Goal: Transaction & Acquisition: Book appointment/travel/reservation

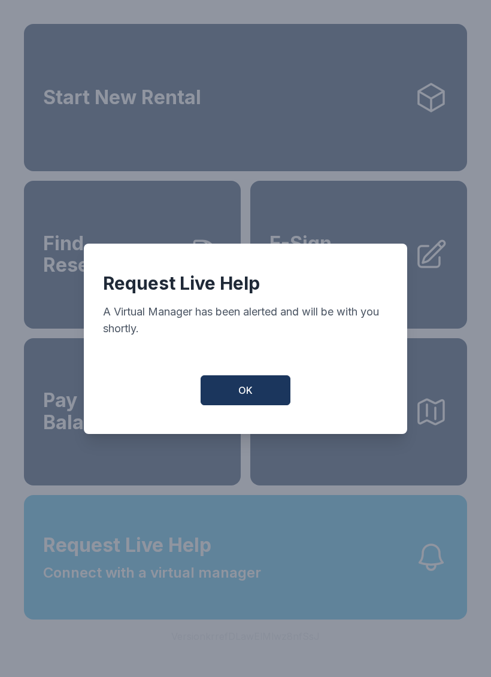
click at [247, 387] on button "OK" at bounding box center [245, 390] width 90 height 30
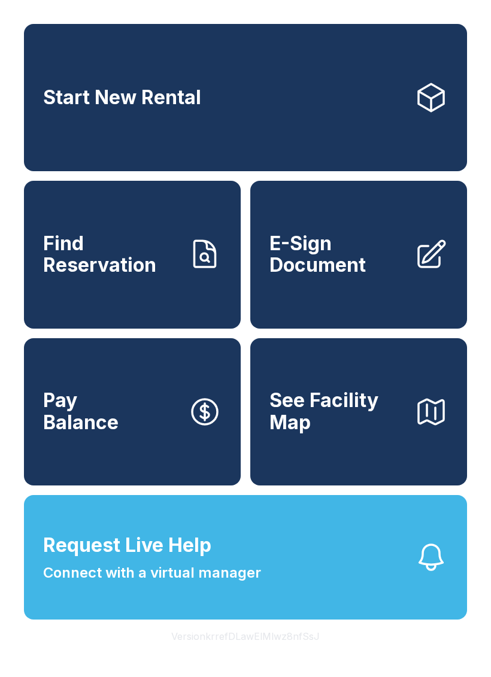
click at [168, 104] on span "Start New Rental" at bounding box center [122, 98] width 158 height 22
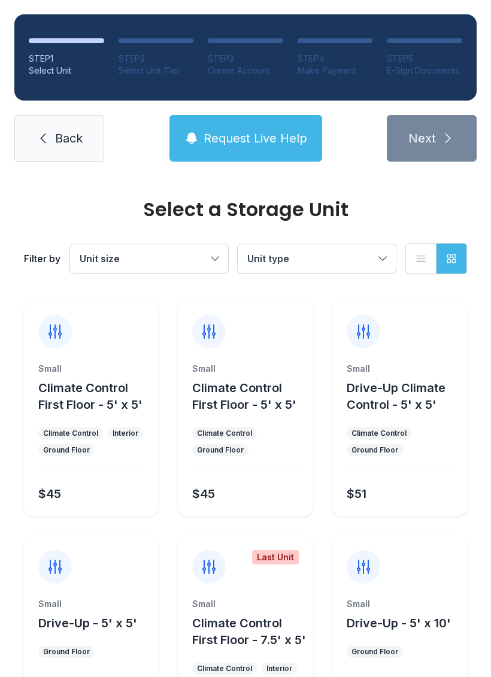
click at [367, 570] on icon at bounding box center [363, 566] width 12 height 13
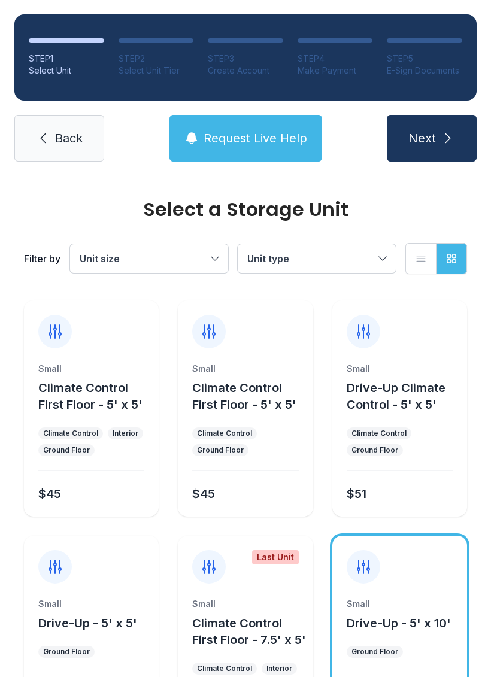
click at [443, 135] on icon "submit" at bounding box center [447, 138] width 14 height 14
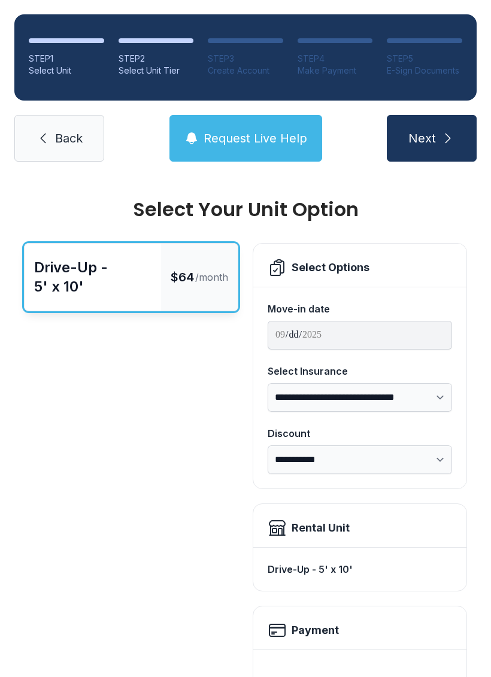
click at [241, 142] on span "Request Live Help" at bounding box center [255, 138] width 104 height 17
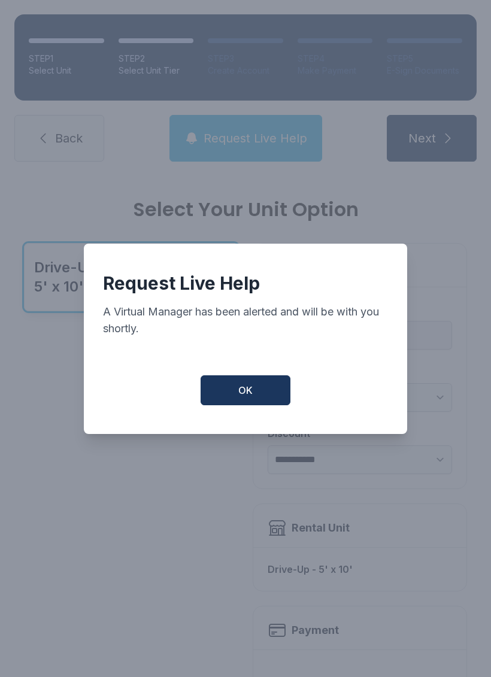
click at [242, 393] on span "OK" at bounding box center [245, 390] width 14 height 14
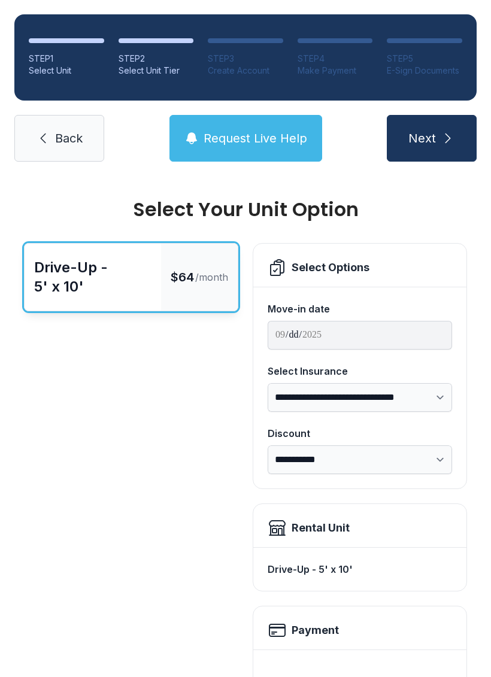
click at [440, 138] on icon "submit" at bounding box center [447, 138] width 14 height 14
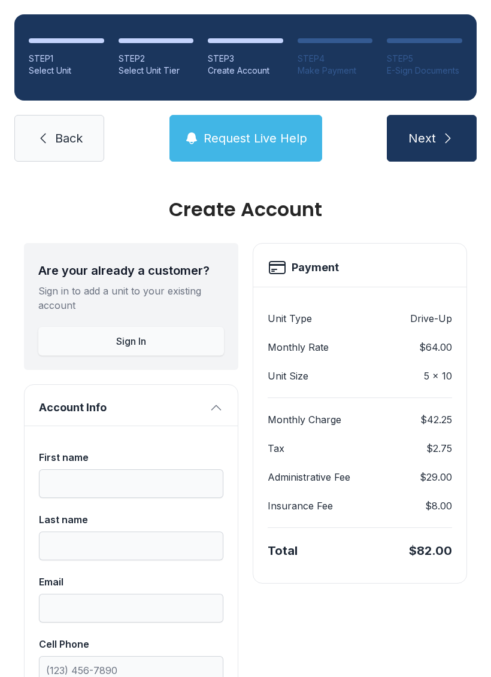
click at [141, 336] on span "Sign In" at bounding box center [131, 341] width 30 height 14
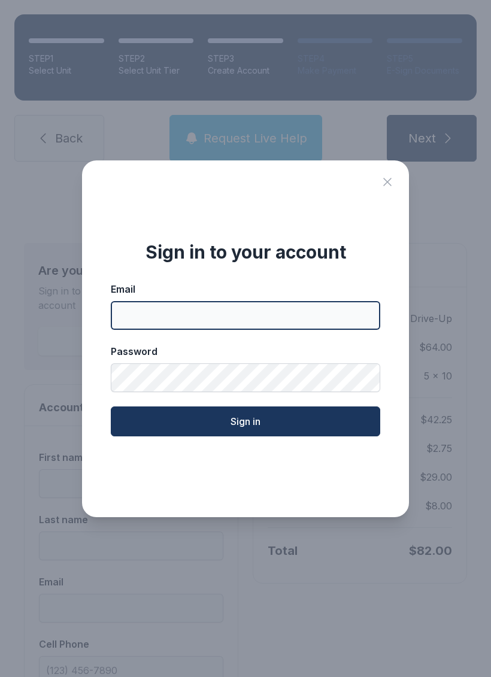
click at [175, 326] on input "Email" at bounding box center [245, 315] width 269 height 29
type input "**********"
click at [245, 428] on button "Sign in" at bounding box center [245, 421] width 269 height 30
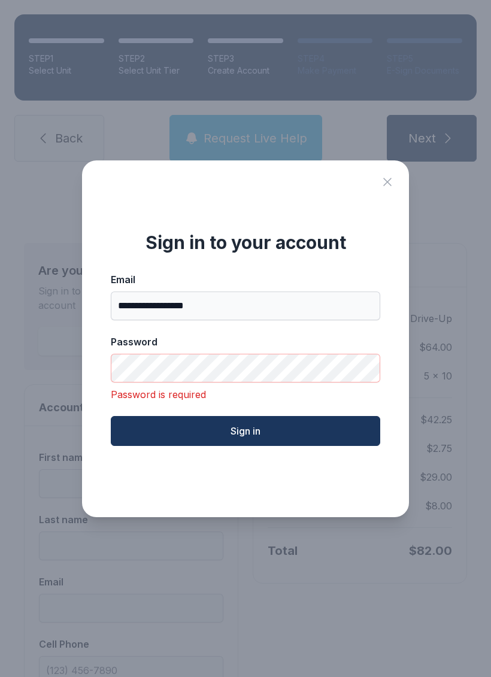
click at [383, 189] on icon "Close sign in modal" at bounding box center [387, 182] width 14 height 14
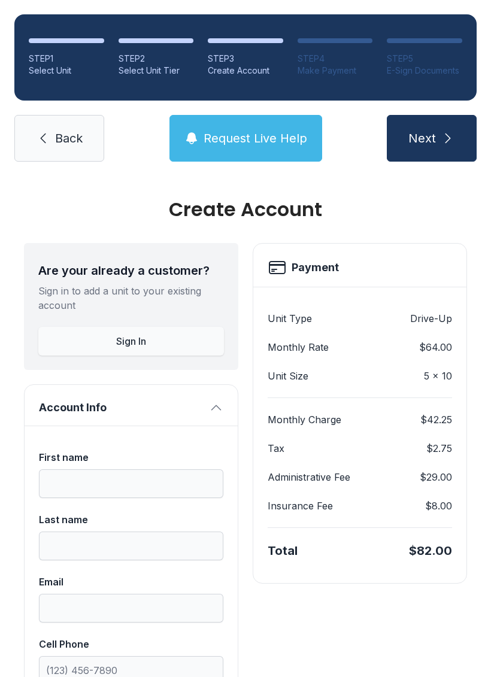
click at [433, 148] on button "Next" at bounding box center [432, 138] width 90 height 47
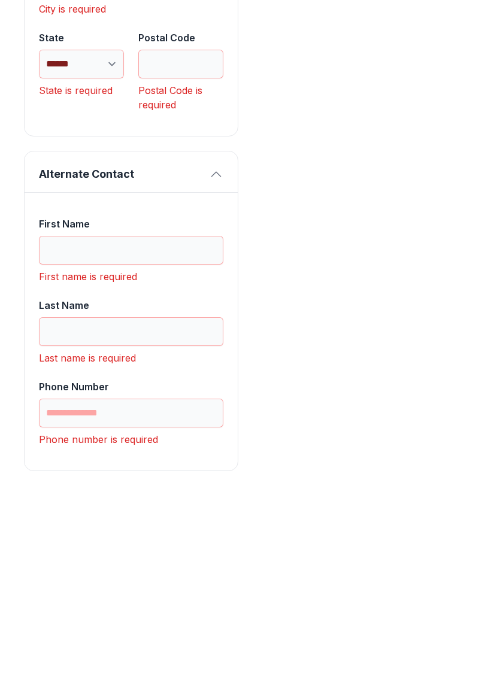
scroll to position [1300, 0]
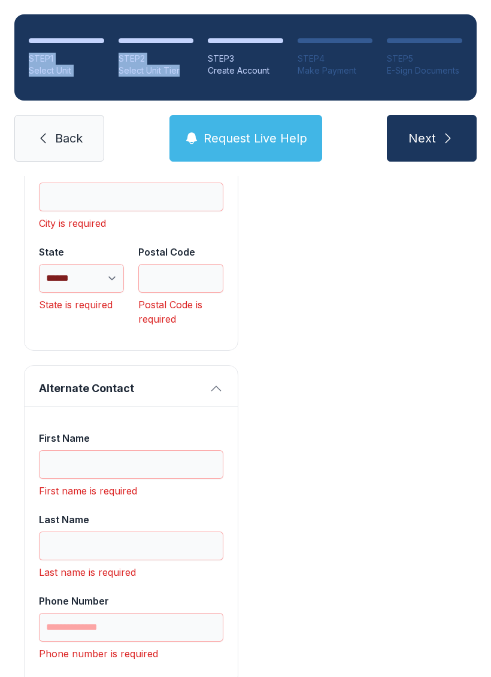
click at [47, 131] on icon at bounding box center [43, 138] width 14 height 14
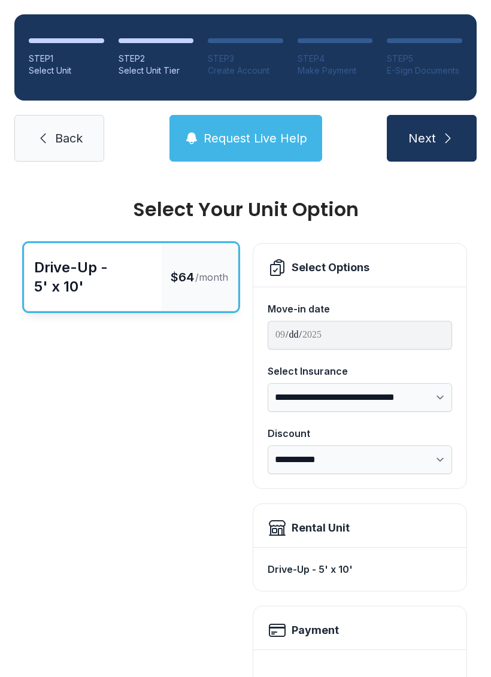
click at [51, 139] on link "Back" at bounding box center [59, 138] width 90 height 47
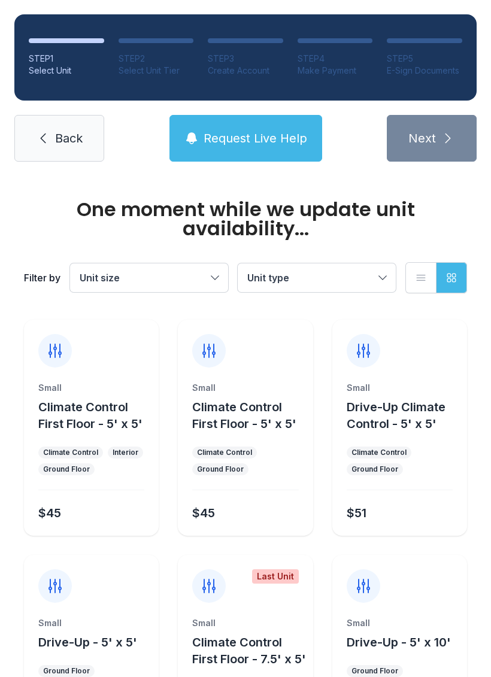
click at [51, 147] on link "Back" at bounding box center [59, 138] width 90 height 47
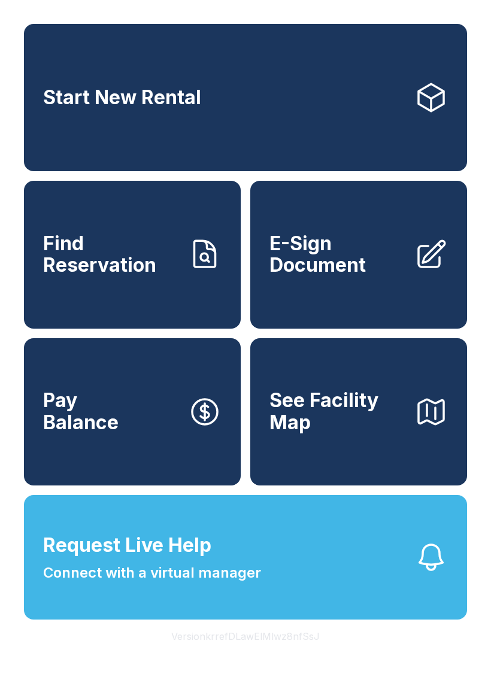
click at [123, 271] on span "Find Reservation" at bounding box center [110, 255] width 135 height 44
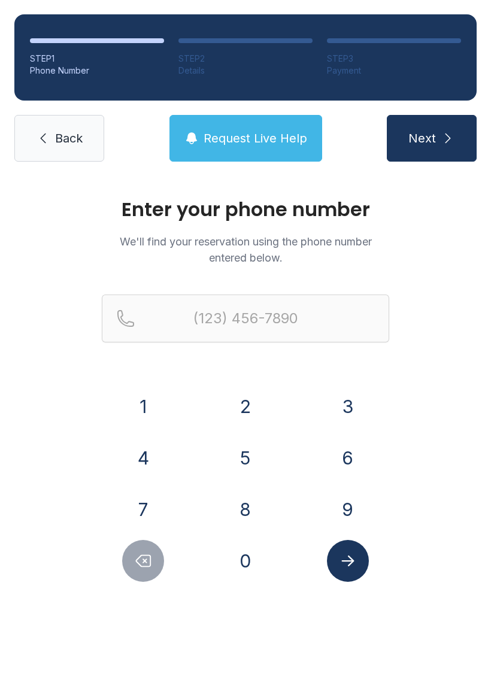
click at [50, 140] on link "Back" at bounding box center [59, 138] width 90 height 47
